Goal: Task Accomplishment & Management: Manage account settings

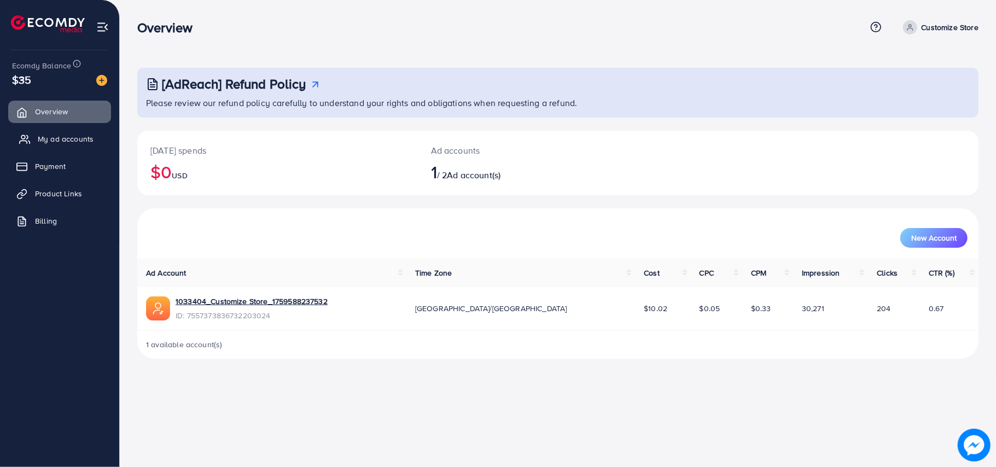
click at [66, 134] on span "My ad accounts" at bounding box center [66, 138] width 56 height 11
click at [48, 140] on span "My ad accounts" at bounding box center [66, 138] width 56 height 11
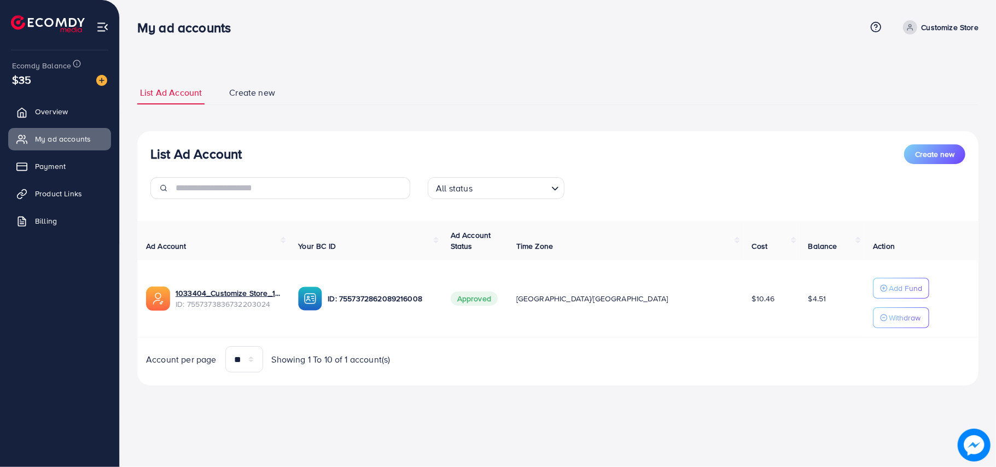
click at [441, 208] on div "List Ad Account Create new All status Loading... Ad Account Your BC ID Ad Accou…" at bounding box center [557, 258] width 841 height 255
click at [655, 141] on div "List Ad Account Create new All status Loading... Ad Account Your BC ID Ad Accou…" at bounding box center [557, 258] width 841 height 255
drag, startPoint x: 612, startPoint y: 342, endPoint x: 506, endPoint y: 381, distance: 113.1
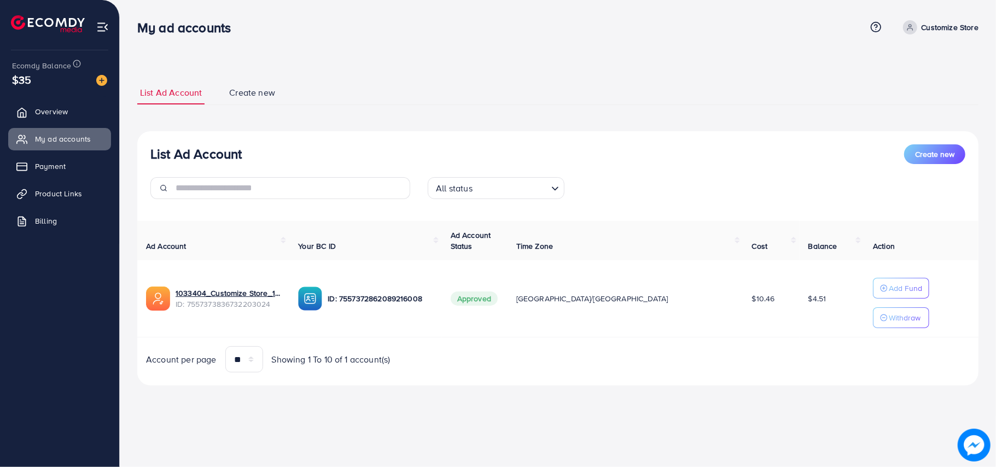
click at [506, 381] on div "List Ad Account Create new All status Loading... Ad Account Your BC ID Ad Accou…" at bounding box center [557, 258] width 841 height 255
click at [48, 109] on span "Overview" at bounding box center [54, 111] width 33 height 11
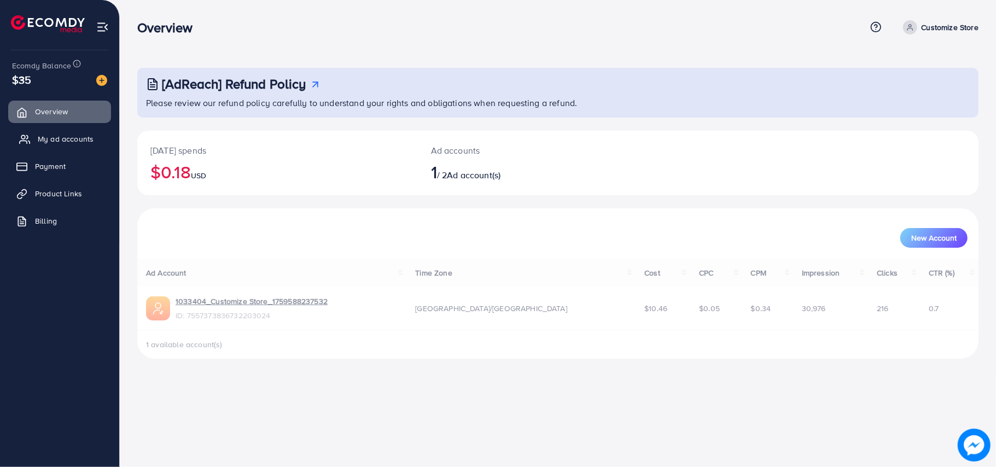
click at [65, 131] on link "My ad accounts" at bounding box center [59, 139] width 103 height 22
